Goal: Find specific page/section: Find specific page/section

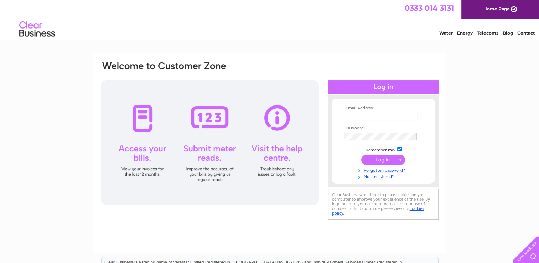
type input "[EMAIL_ADDRESS][DOMAIN_NAME]"
click at [382, 161] on input "submit" at bounding box center [383, 160] width 44 height 10
click at [381, 160] on input "submit" at bounding box center [383, 160] width 44 height 10
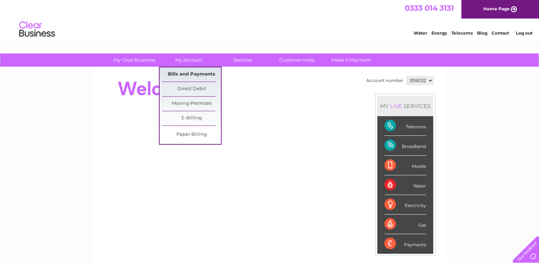
click at [188, 75] on link "Bills and Payments" at bounding box center [191, 74] width 59 height 14
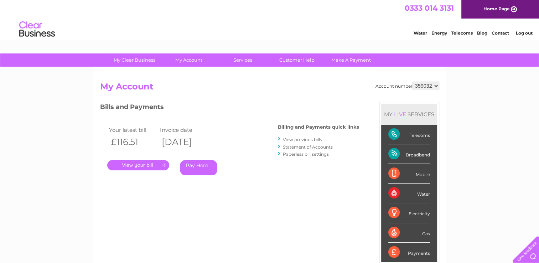
click at [141, 164] on link "." at bounding box center [138, 165] width 62 height 10
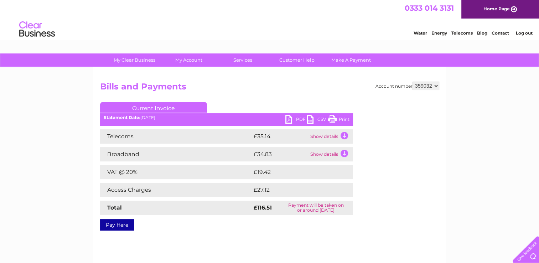
click at [294, 121] on link "PDF" at bounding box center [295, 120] width 21 height 10
